Goal: Task Accomplishment & Management: Understand process/instructions

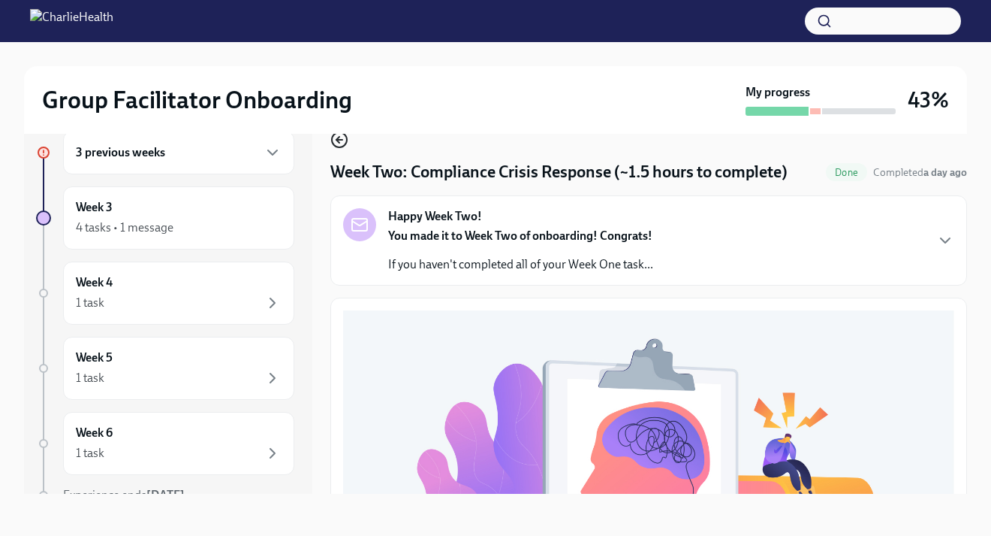
click at [343, 138] on icon "button" at bounding box center [339, 140] width 18 height 18
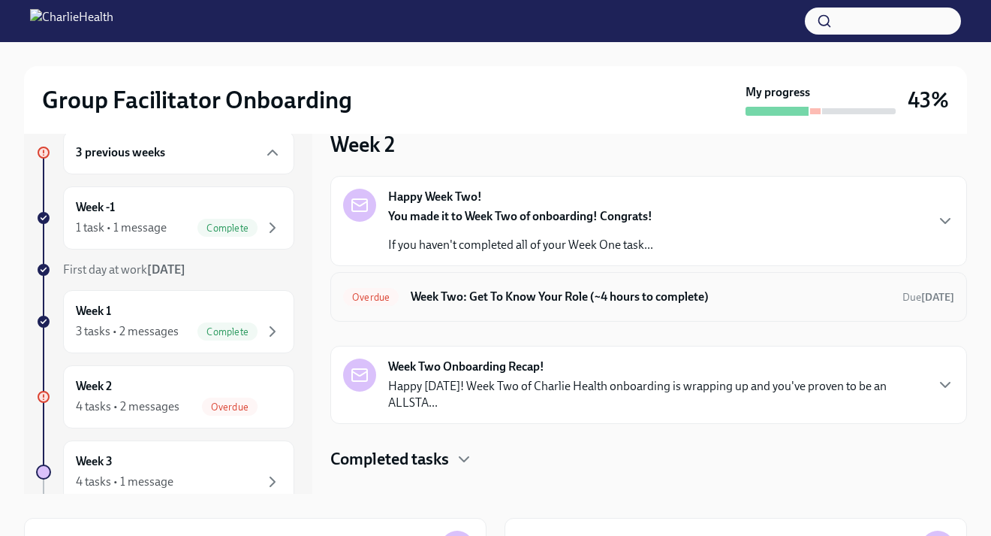
click at [574, 290] on h6 "Week Two: Get To Know Your Role (~4 hours to complete)" at bounding box center [651, 296] width 480 height 17
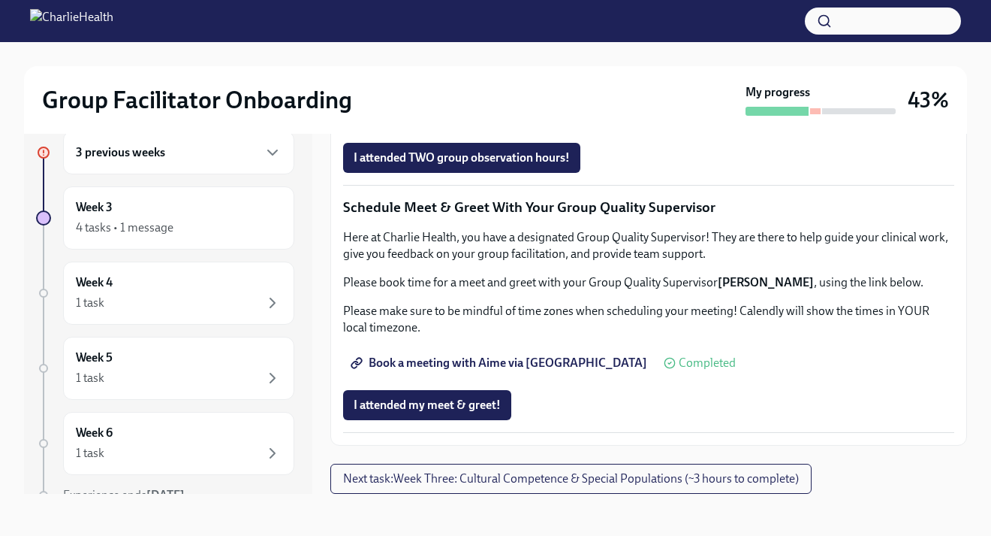
scroll to position [1465, 0]
click at [488, 403] on span "I attended my meet & greet!" at bounding box center [427, 404] width 147 height 15
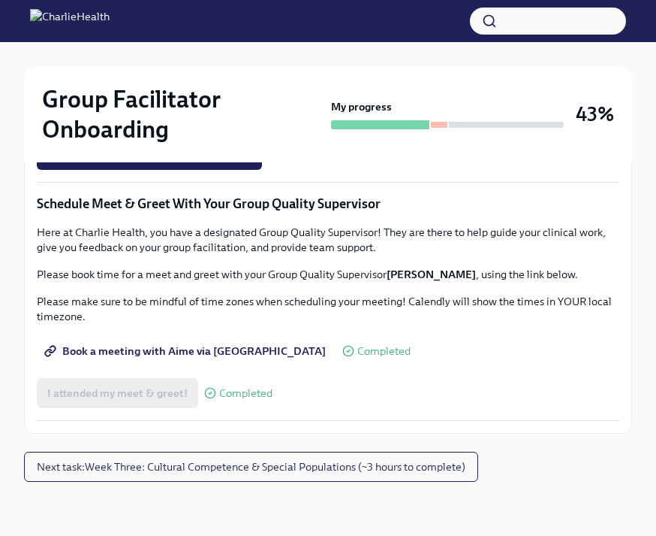
scroll to position [1513, 0]
click at [203, 162] on span "I attended TWO group observation hours!" at bounding box center [149, 154] width 204 height 15
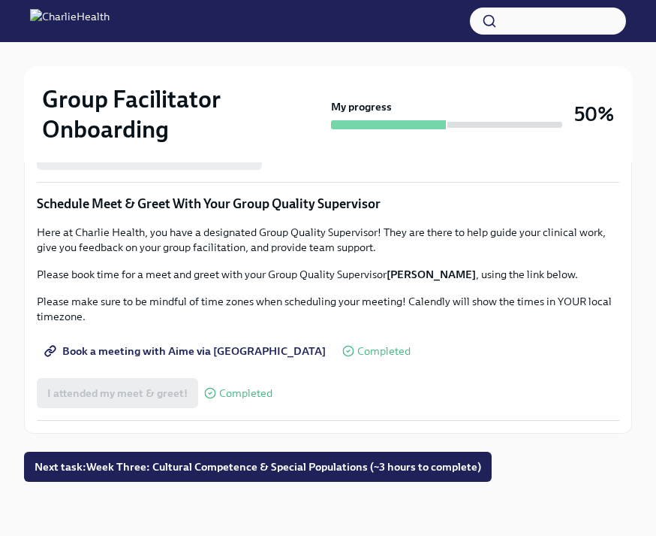
scroll to position [1544, 0]
click at [224, 476] on button "Next task : Week Three: Cultural Competence & Special Populations (~3 hours to …" at bounding box center [258, 466] width 468 height 30
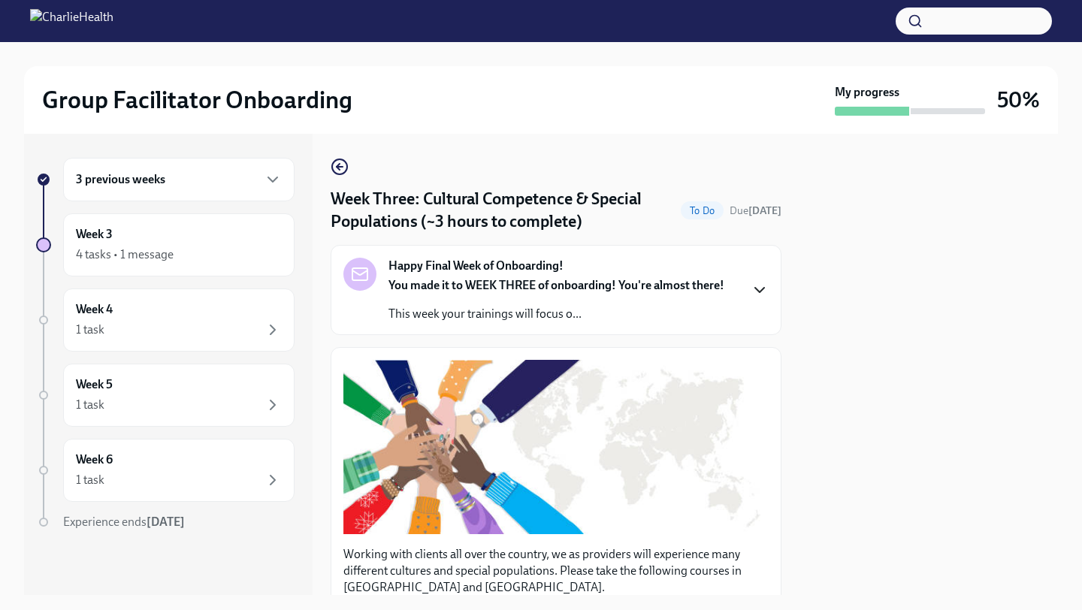
click at [750, 286] on icon "button" at bounding box center [759, 290] width 18 height 18
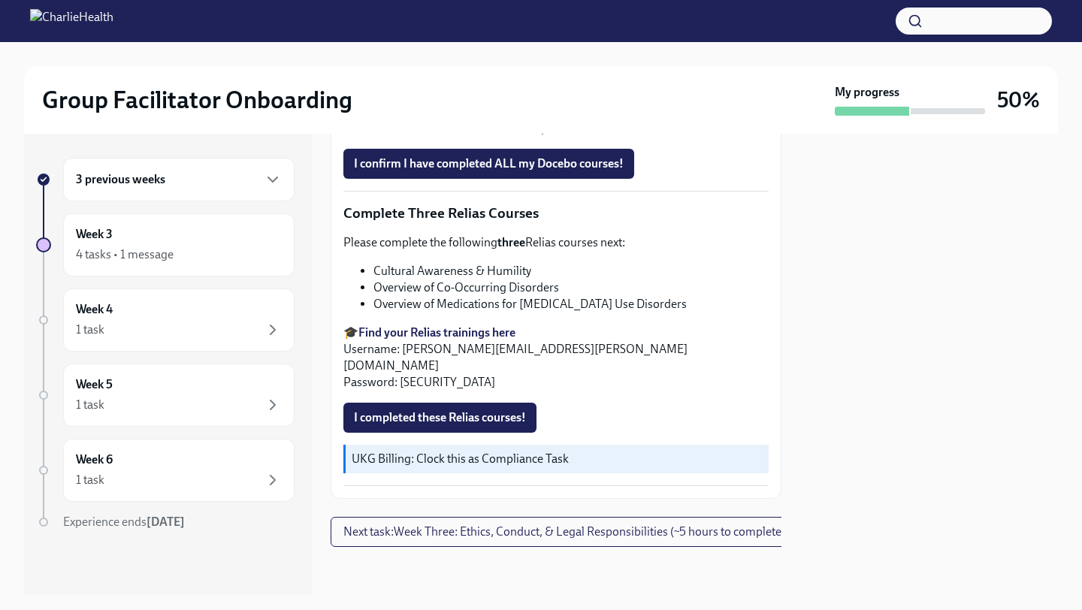
scroll to position [1764, 0]
click at [662, 524] on span "Next task : Week Three: Ethics, Conduct, & Legal Responsibilities (~5 hours to …" at bounding box center [564, 531] width 442 height 15
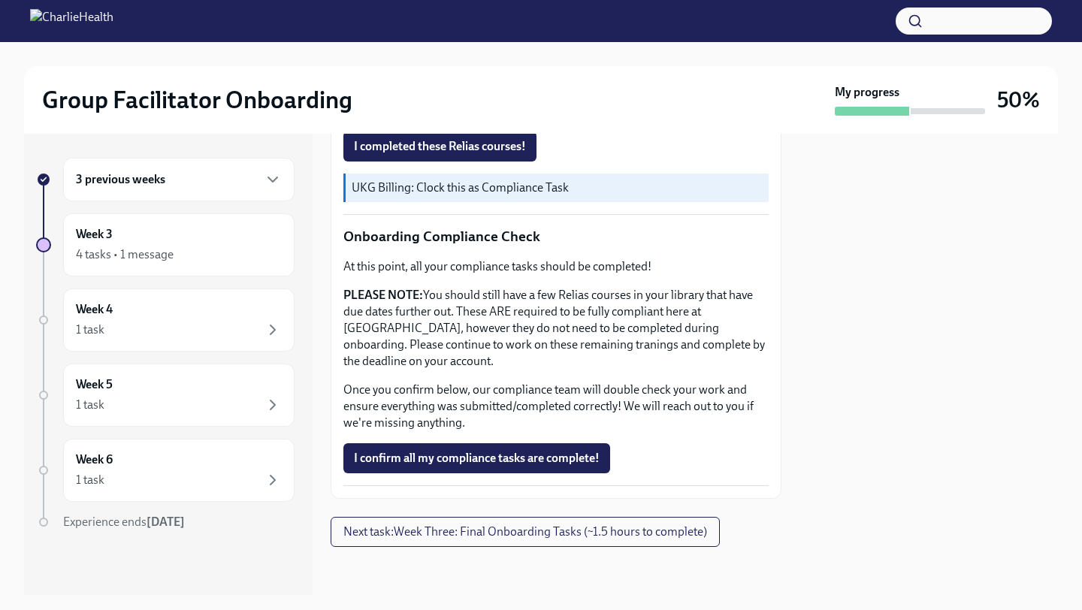
scroll to position [1388, 0]
click at [659, 533] on span "Next task : Week Three: Final Onboarding Tasks (~1.5 hours to complete)" at bounding box center [525, 531] width 364 height 15
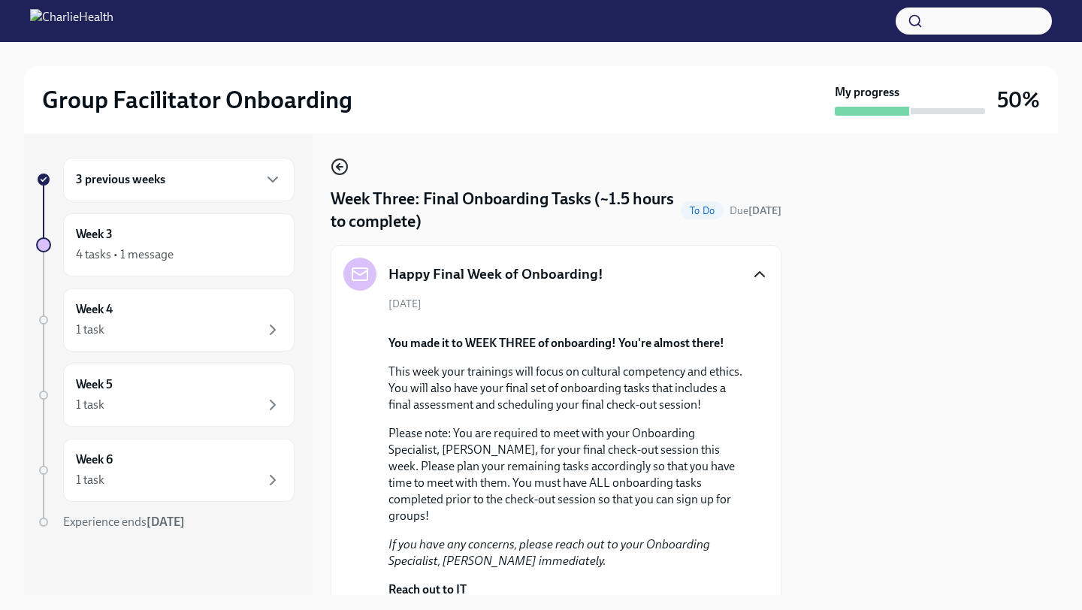
click at [334, 161] on circle "button" at bounding box center [339, 166] width 15 height 15
